Goal: Information Seeking & Learning: Learn about a topic

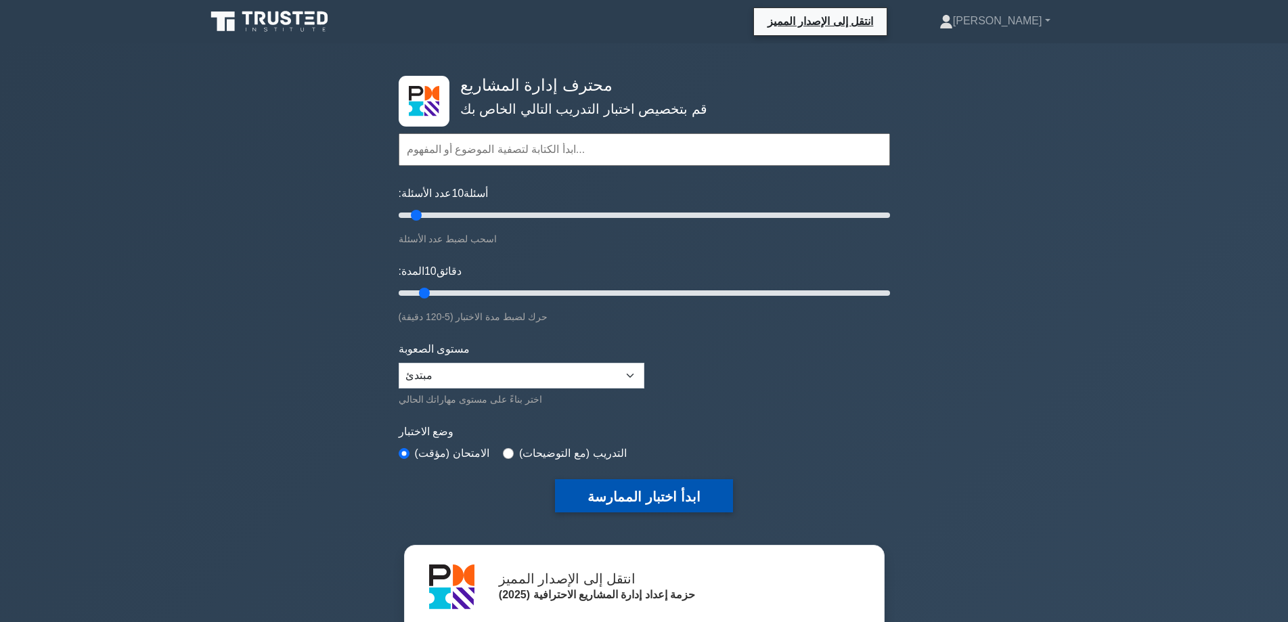
click at [655, 490] on font "ابدأ اختبار الممارسة" at bounding box center [643, 496] width 112 height 15
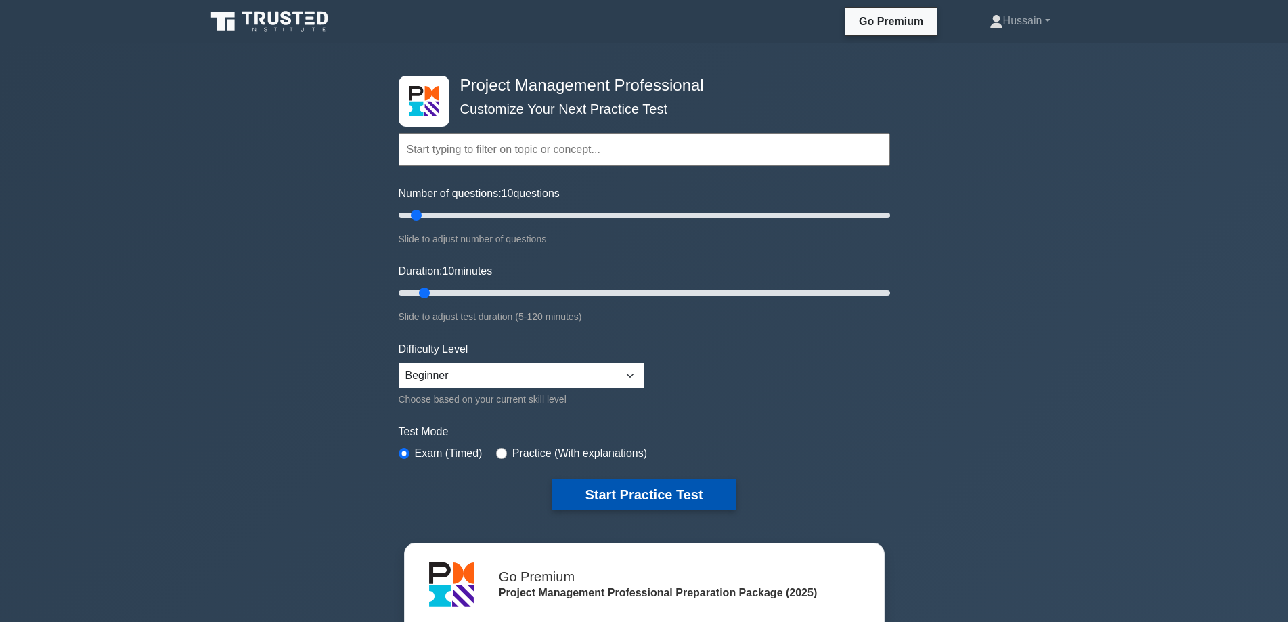
click at [232, 357] on div "Project Management Professional Customize Your Next Practice Test Topics Scope …" at bounding box center [644, 468] width 1288 height 851
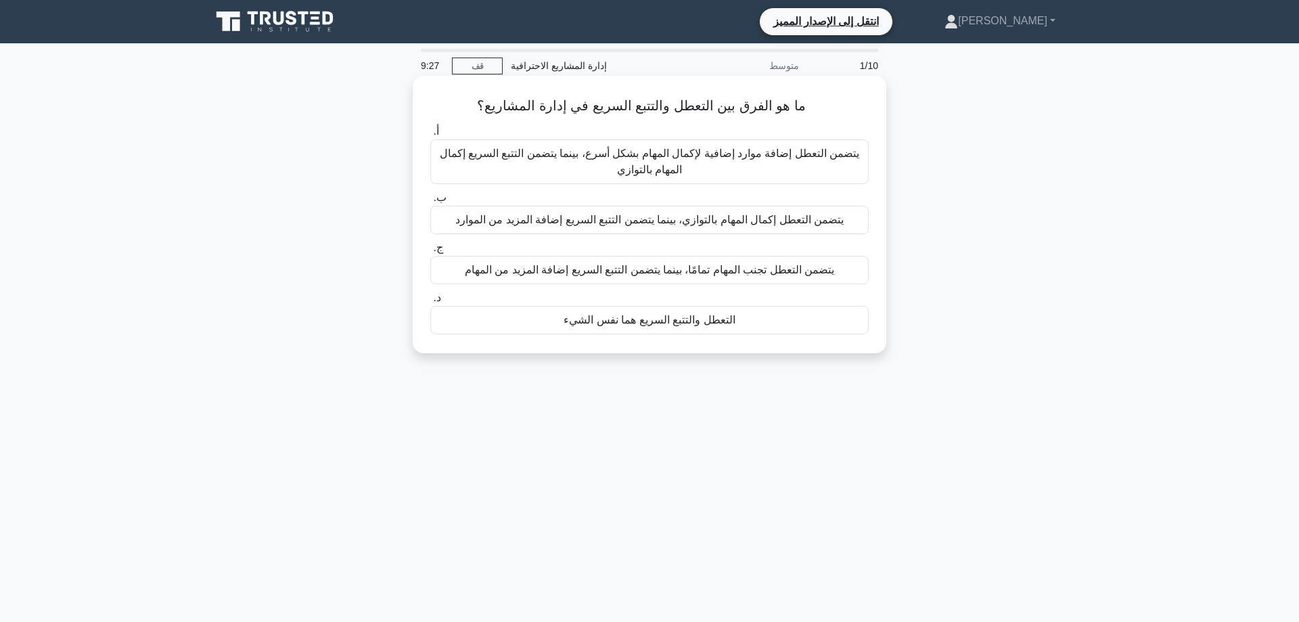
click at [631, 148] on font "يتضمن التعطل إضافة موارد إضافية لإكمال المهام بشكل أسرع، بينما يتضمن التتبع الس…" at bounding box center [650, 162] width 420 height 28
click at [430, 136] on input "أ. يتضمن التعطل إضافة موارد إضافية لإكمال المهام بشكل أسرع، بينما يتضمن التتبع …" at bounding box center [430, 131] width 0 height 9
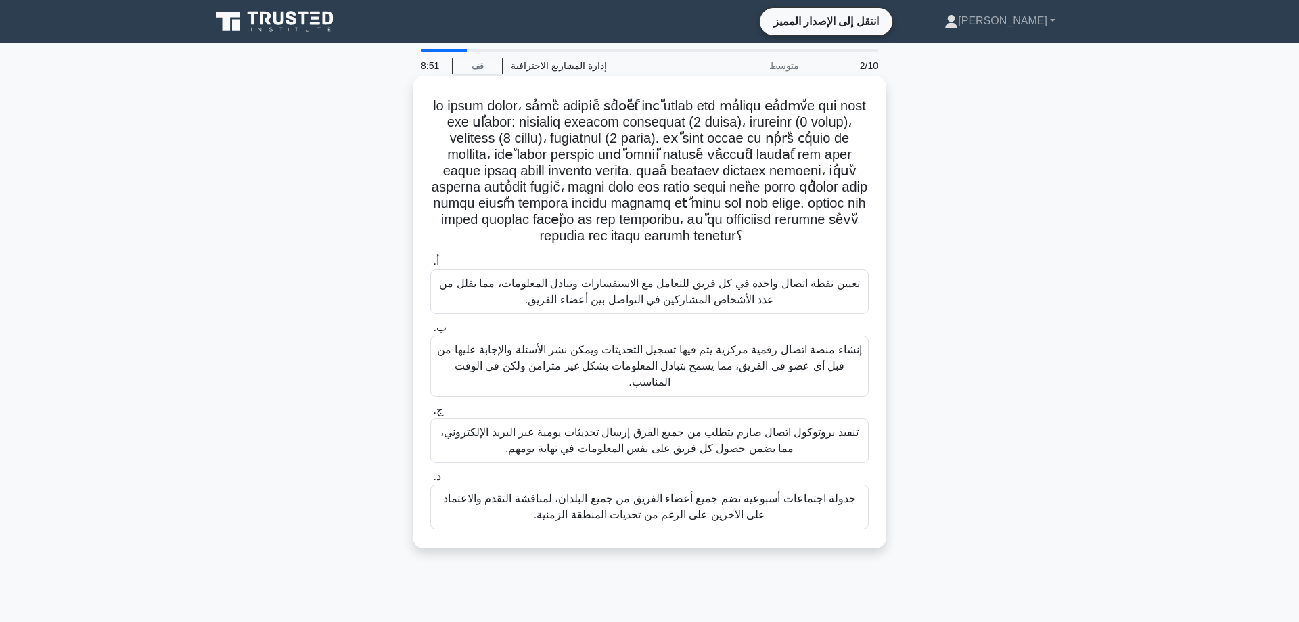
click at [677, 354] on font "إنشاء منصة اتصال رقمية مركزية يتم فيها تسجيل التحديثات ويمكن نشر الأسئلة والإجا…" at bounding box center [649, 366] width 426 height 49
click at [430, 332] on input "ب. إنشاء منصة اتصال رقمية مركزية يتم فيها تسجيل التحديثات ويمكن نشر الأسئلة وال…" at bounding box center [430, 327] width 0 height 9
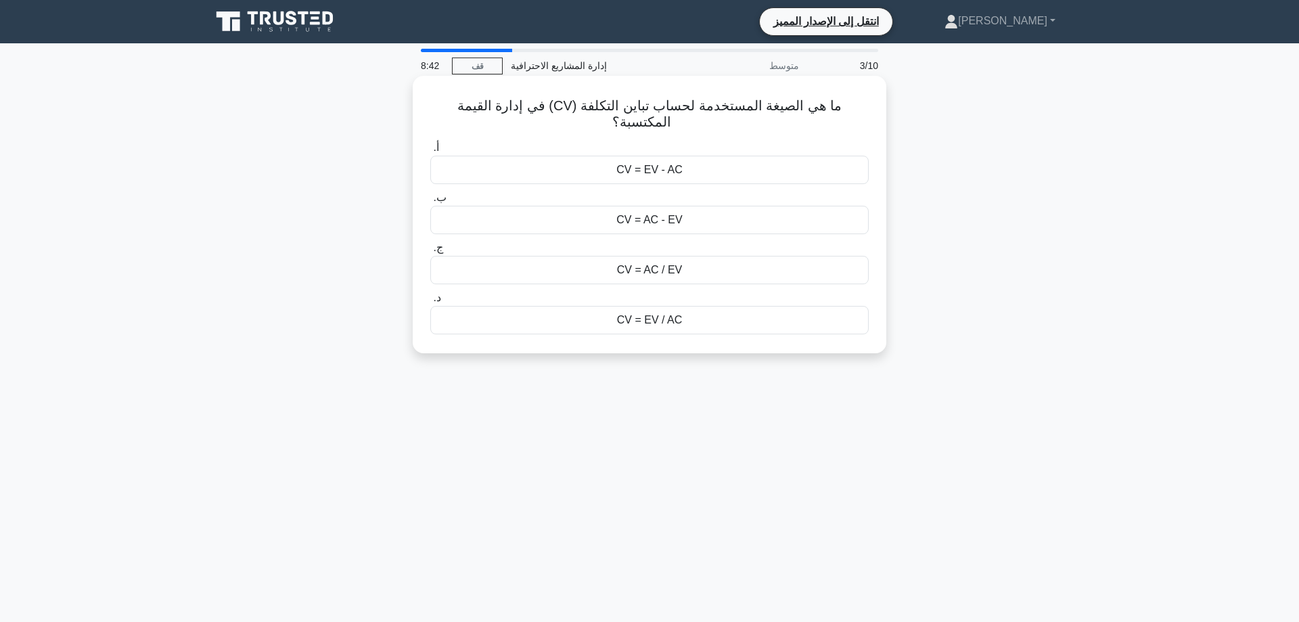
click at [622, 220] on font "CV = AC - EV" at bounding box center [649, 220] width 66 height 12
click at [430, 202] on input "ب. CV = AC - EV" at bounding box center [430, 198] width 0 height 9
click at [652, 219] on font "تشكيل" at bounding box center [650, 220] width 30 height 12
click at [430, 202] on input "ب. تشكيل" at bounding box center [430, 198] width 0 height 9
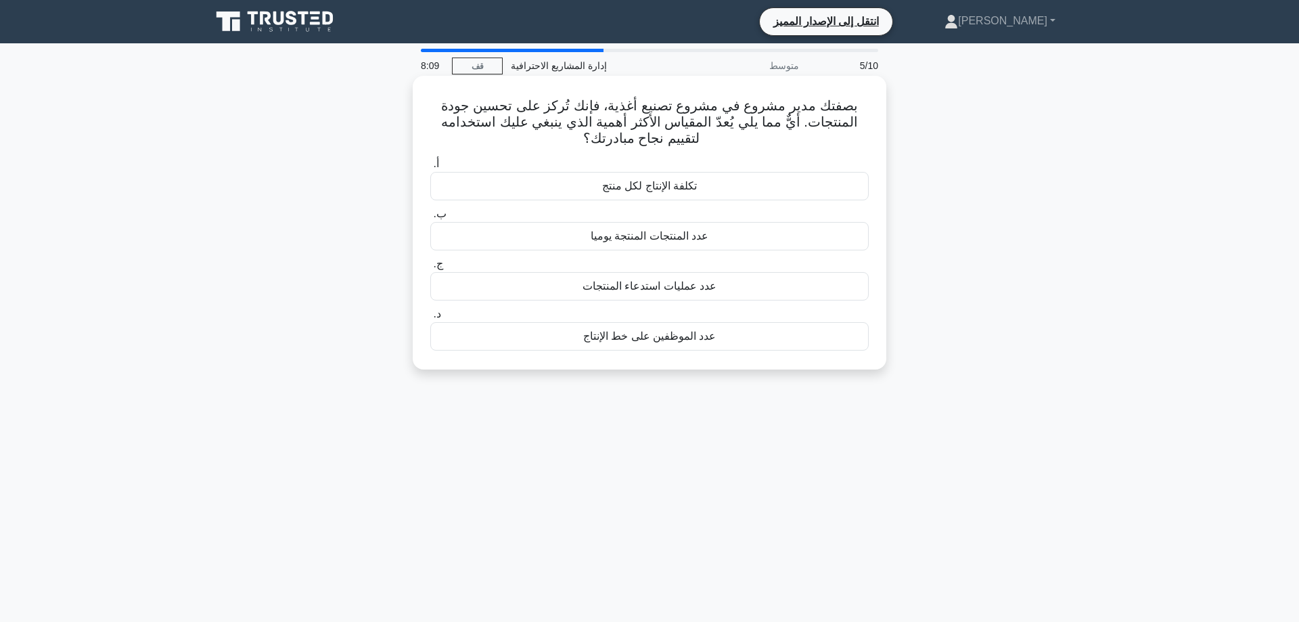
click at [711, 180] on div "تكلفة الإنتاج لكل منتج" at bounding box center [649, 186] width 438 height 28
click at [430, 168] on input "أ. تكلفة الإنتاج لكل منتج" at bounding box center [430, 164] width 0 height 9
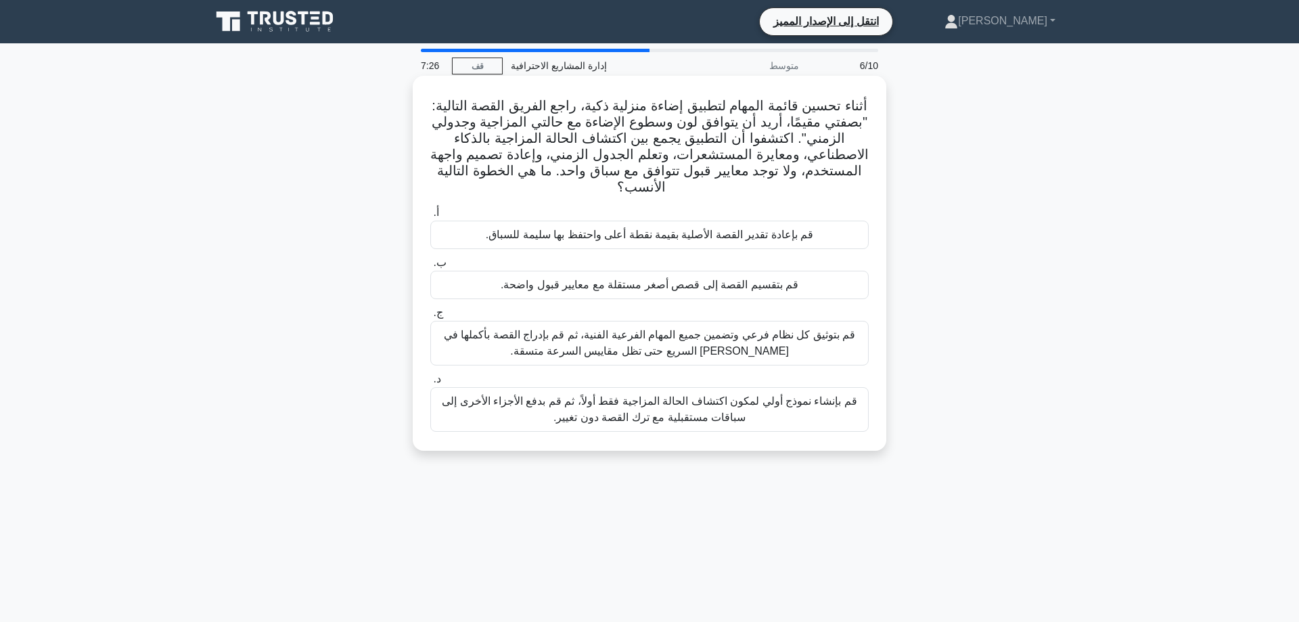
click at [622, 340] on font "قم بتوثيق كل نظام فرعي وتضمين جميع المهام الفرعية الفنية، ثم قم بإدراج القصة بأ…" at bounding box center [650, 343] width 412 height 28
click at [430, 317] on input "ج. قم بتوثيق كل نظام فرعي وتضمين جميع المهام الفرعية الفنية، ثم قم بإدراج القصة…" at bounding box center [430, 313] width 0 height 9
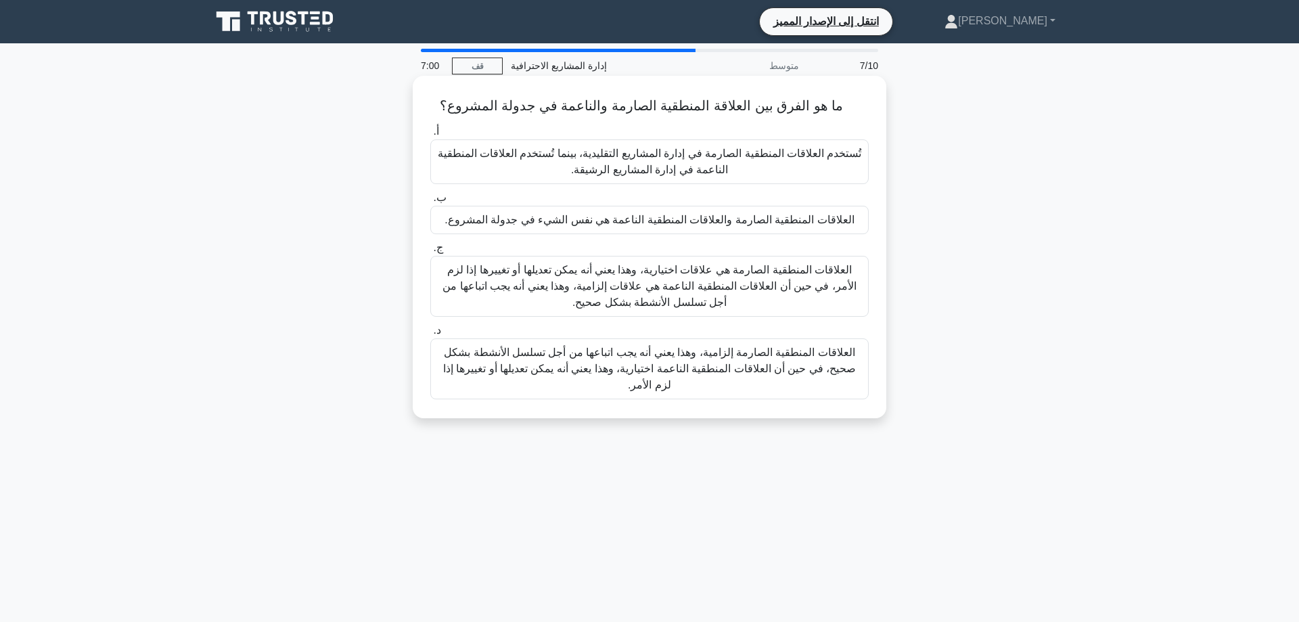
click at [711, 369] on font "العلاقات المنطقية الصارمة إلزامية، وهذا يعني أنه يجب اتباعها من أجل تسلسل الأنش…" at bounding box center [649, 368] width 413 height 44
click at [430, 335] on input "د. العلاقات المنطقية الصارمة إلزامية، وهذا يعني أنه يجب اتباعها من أجل تسلسل ال…" at bounding box center [430, 330] width 0 height 9
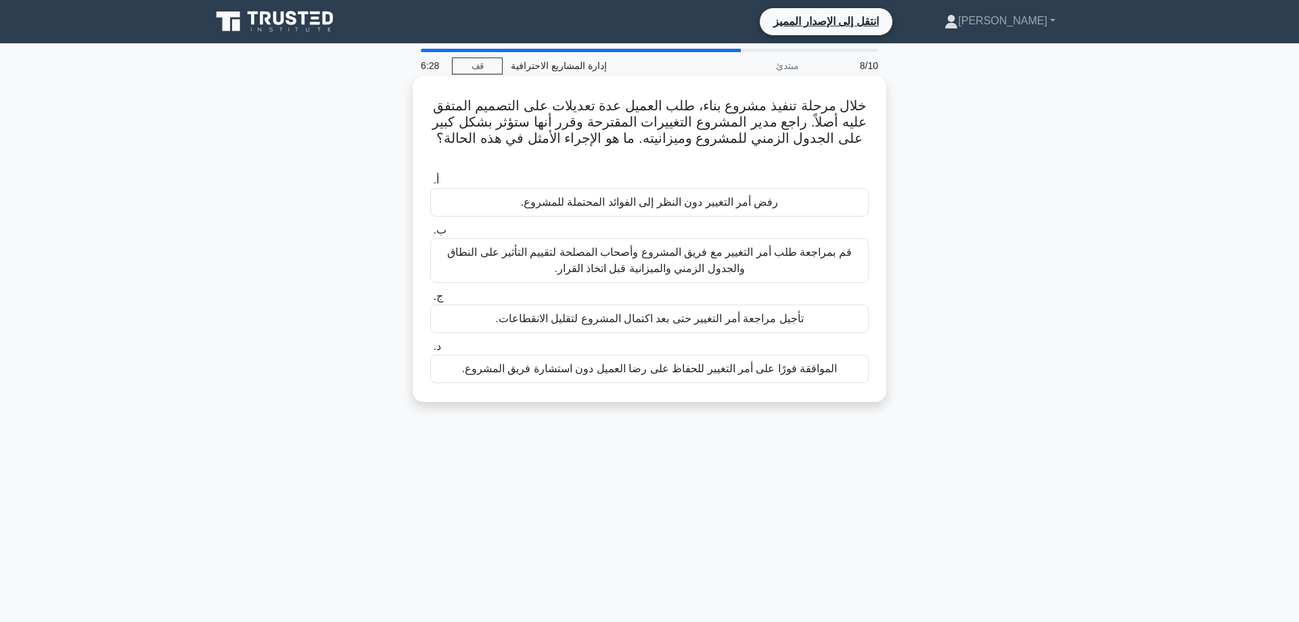
click at [766, 246] on font "قم بمراجعة طلب أمر التغيير مع فريق المشروع وأصحاب المصلحة لتقييم التأثير على ال…" at bounding box center [649, 260] width 405 height 28
click at [430, 235] on input "ب. قم بمراجعة طلب أمر التغيير مع فريق المشروع وأصحاب المصلحة لتقييم التأثير على…" at bounding box center [430, 230] width 0 height 9
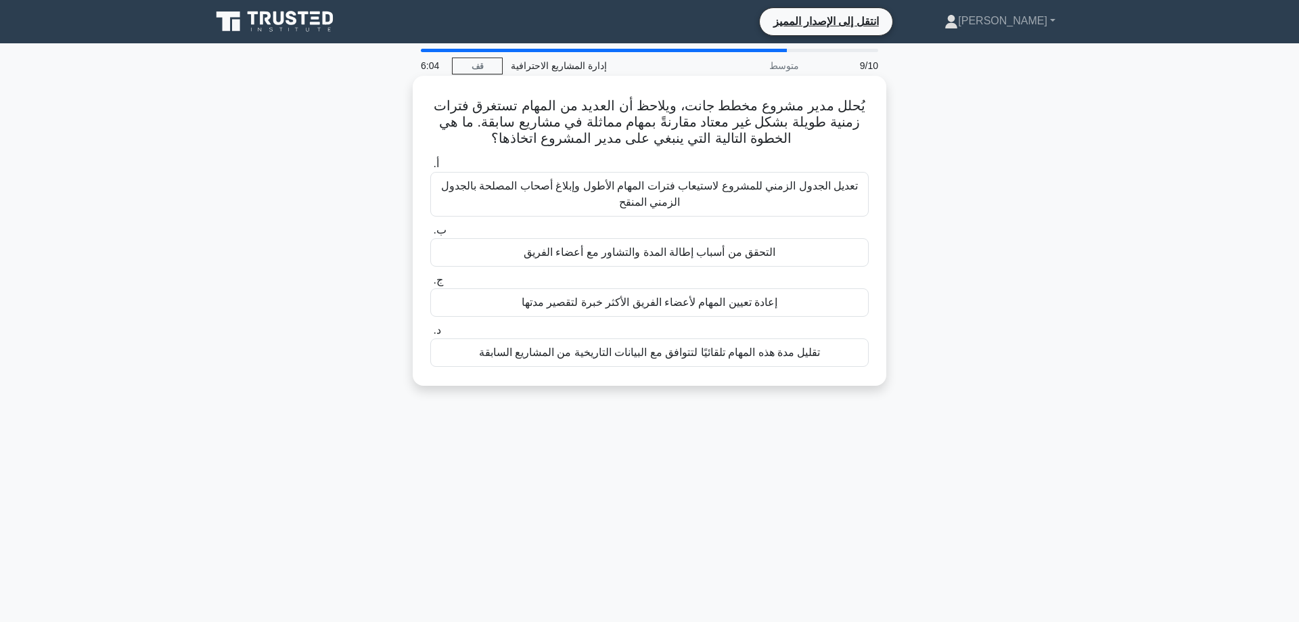
click at [642, 185] on font "تعديل الجدول الزمني للمشروع لاستيعاب فترات المهام الأطول وإبلاغ أصحاب المصلحة ب…" at bounding box center [649, 194] width 417 height 28
click at [430, 168] on input "أ. تعديل الجدول الزمني للمشروع لاستيعاب فترات المهام الأطول وإبلاغ أصحاب المصلح…" at bounding box center [430, 164] width 0 height 9
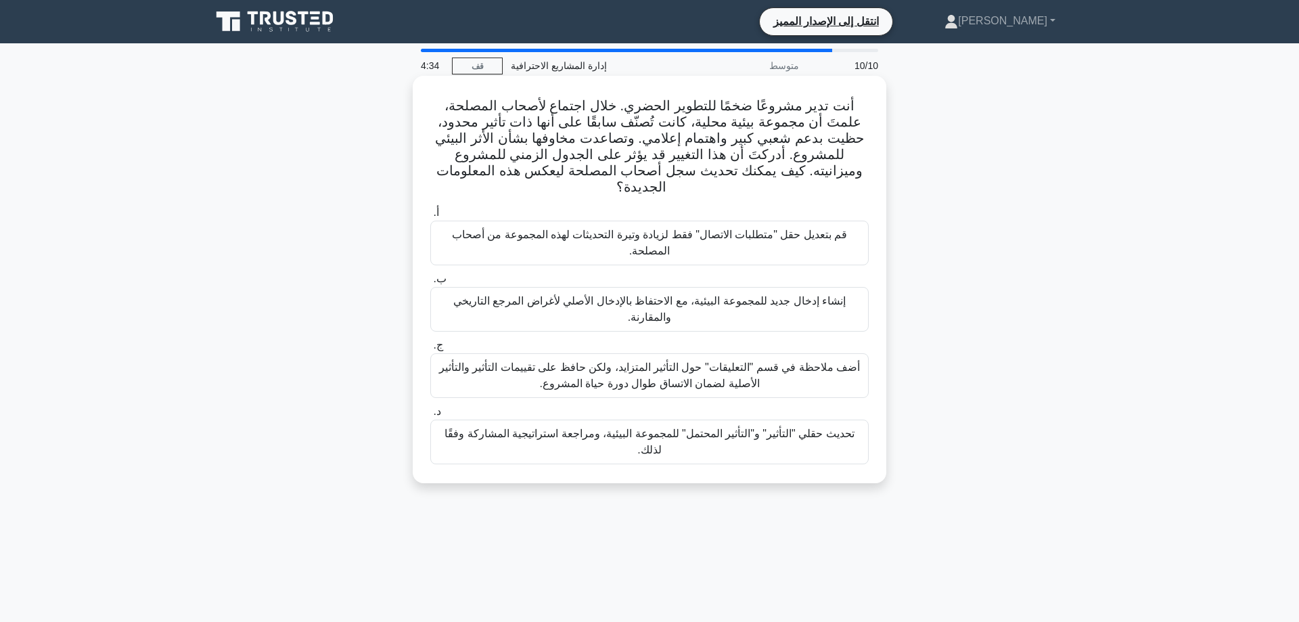
click at [777, 229] on font "قم بتعديل حقل "متطلبات الاتصال" فقط لزيادة وتيرة التحديثات لهذه المجموعة من أصح…" at bounding box center [650, 243] width 396 height 28
click at [430, 217] on input "أ. قم بتعديل حقل "متطلبات الاتصال" فقط لزيادة وتيرة التحديثات لهذه المجموعة من …" at bounding box center [430, 212] width 0 height 9
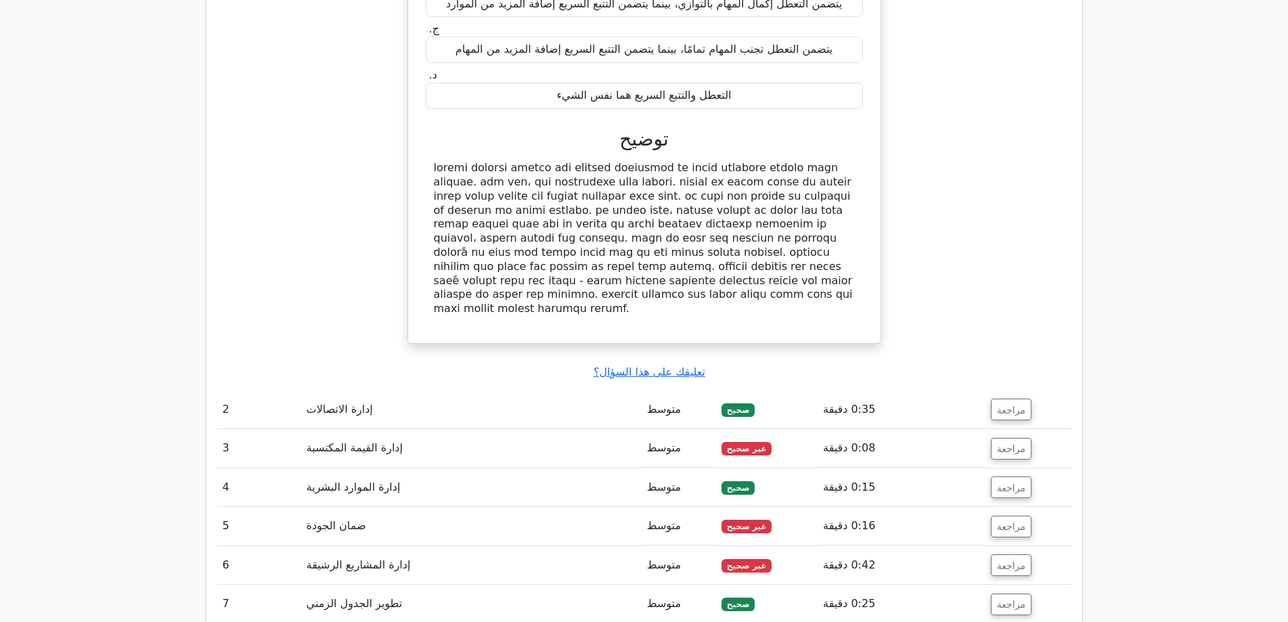
scroll to position [1421, 0]
click at [1006, 442] on font "مراجعة" at bounding box center [1011, 447] width 28 height 11
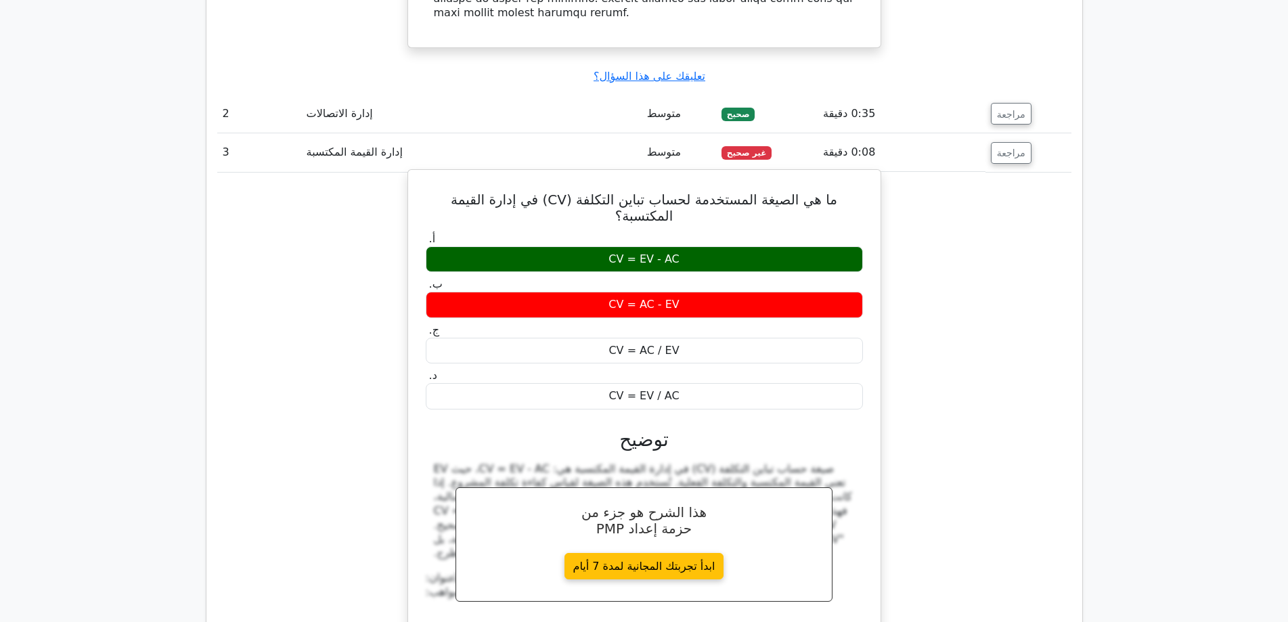
scroll to position [1692, 0]
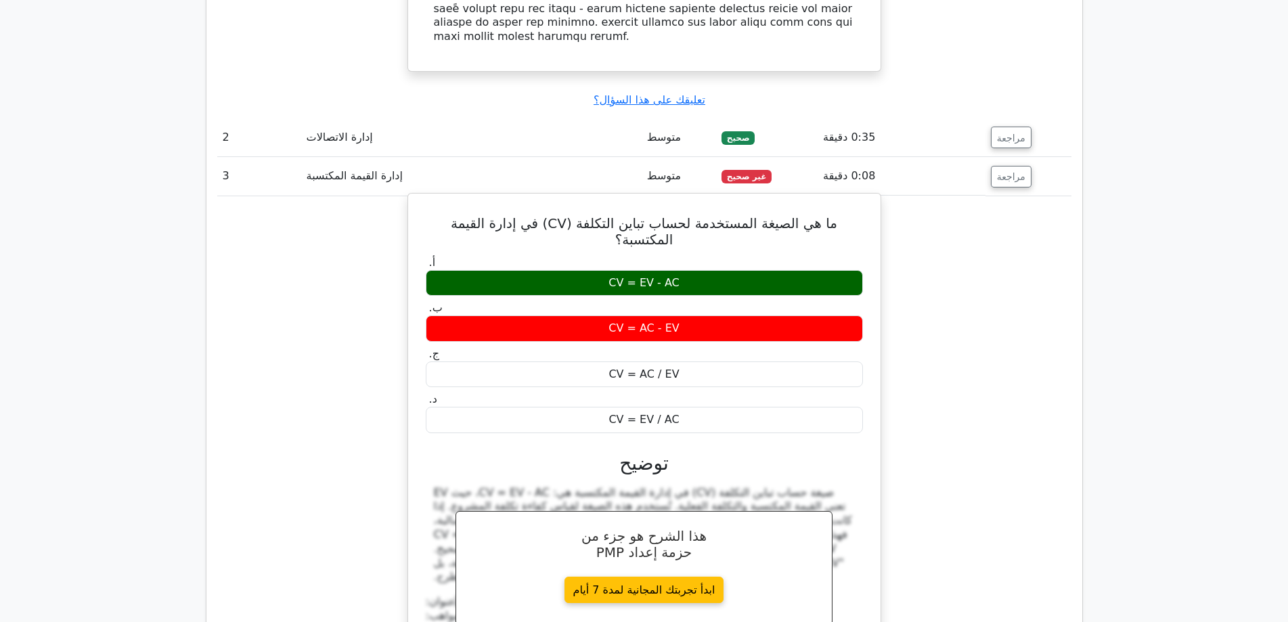
click at [640, 276] on font "CV = EV - AC" at bounding box center [643, 282] width 71 height 13
click at [654, 276] on font "CV = EV - AC" at bounding box center [643, 282] width 71 height 13
click at [689, 270] on div "CV = EV - AC" at bounding box center [644, 283] width 437 height 26
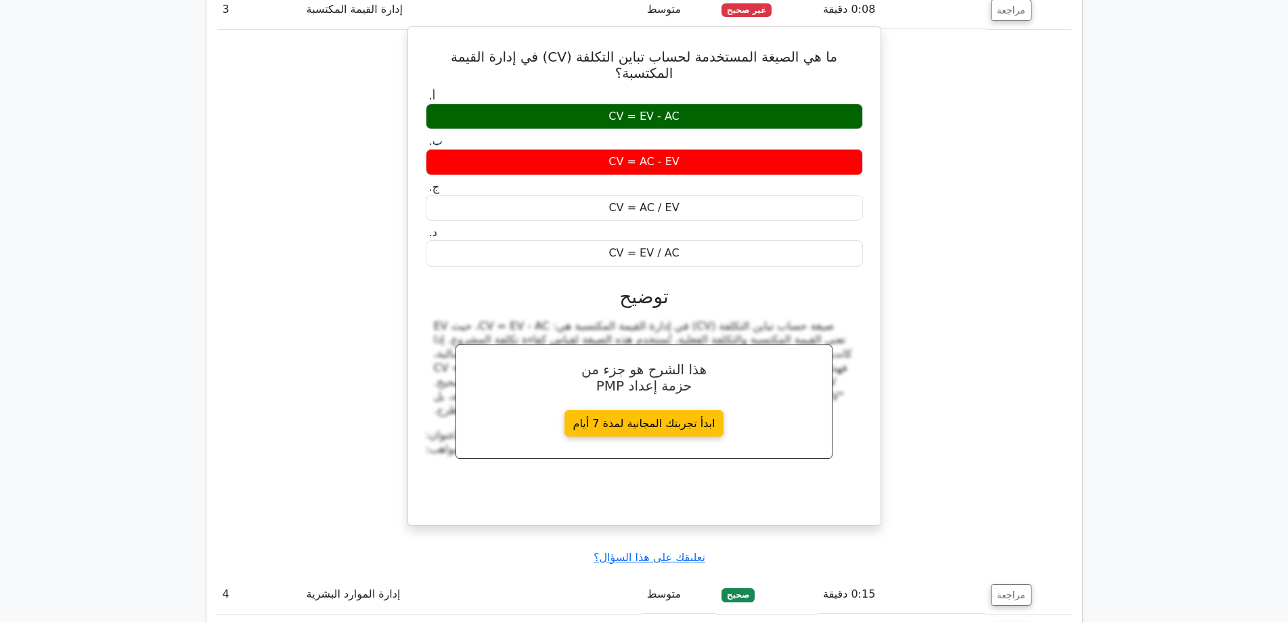
scroll to position [1895, 0]
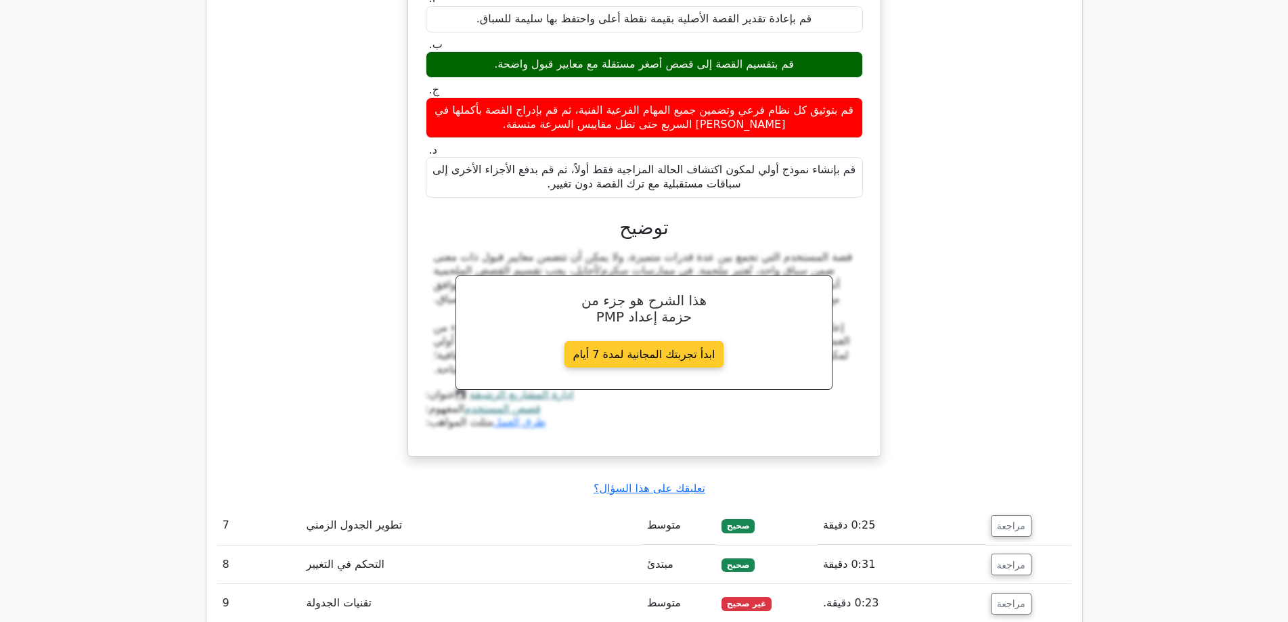
scroll to position [2707, 0]
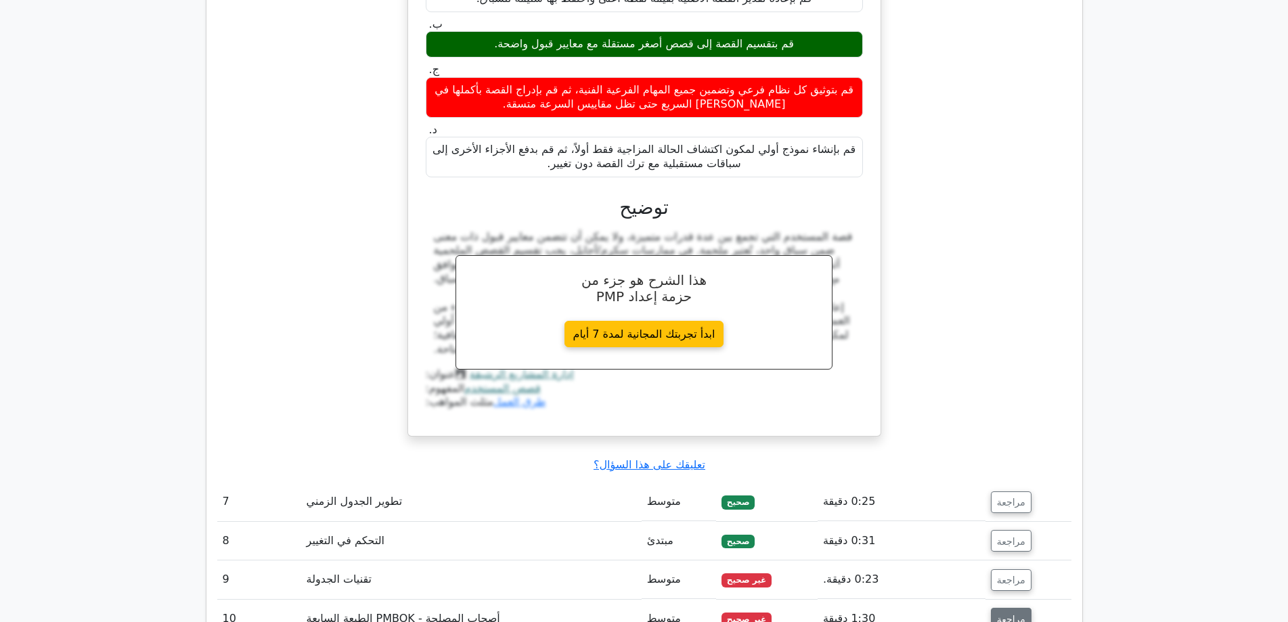
click at [1010, 613] on font "مراجعة" at bounding box center [1011, 618] width 28 height 11
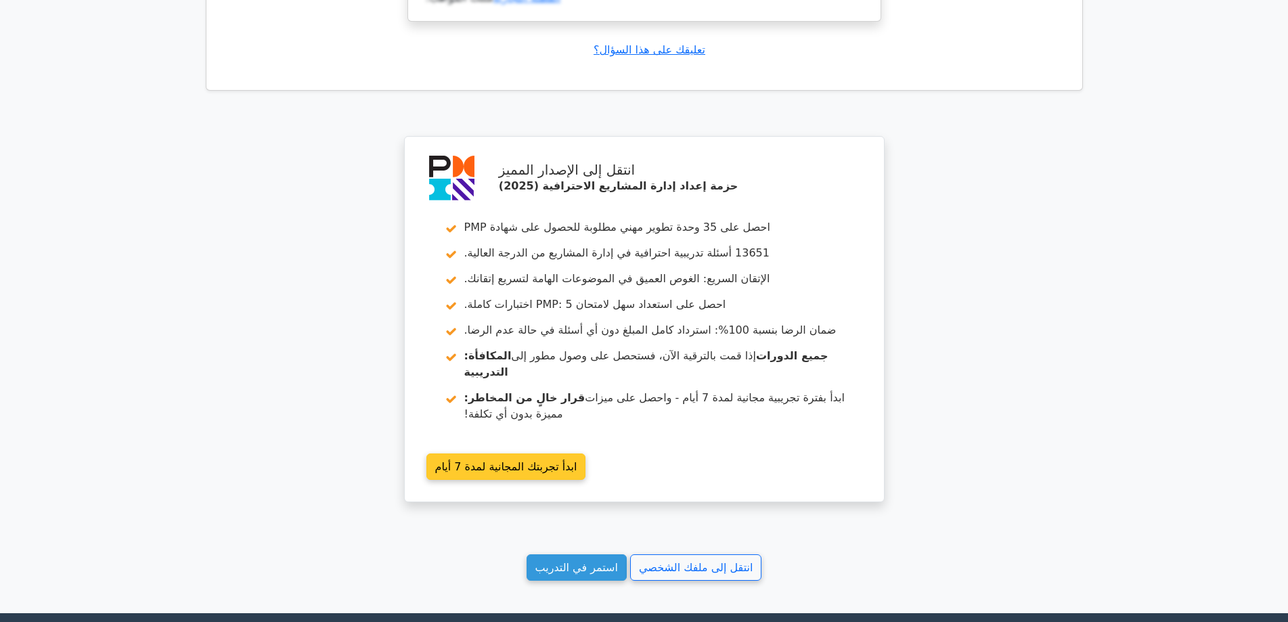
scroll to position [4127, 0]
